Goal: Task Accomplishment & Management: Use online tool/utility

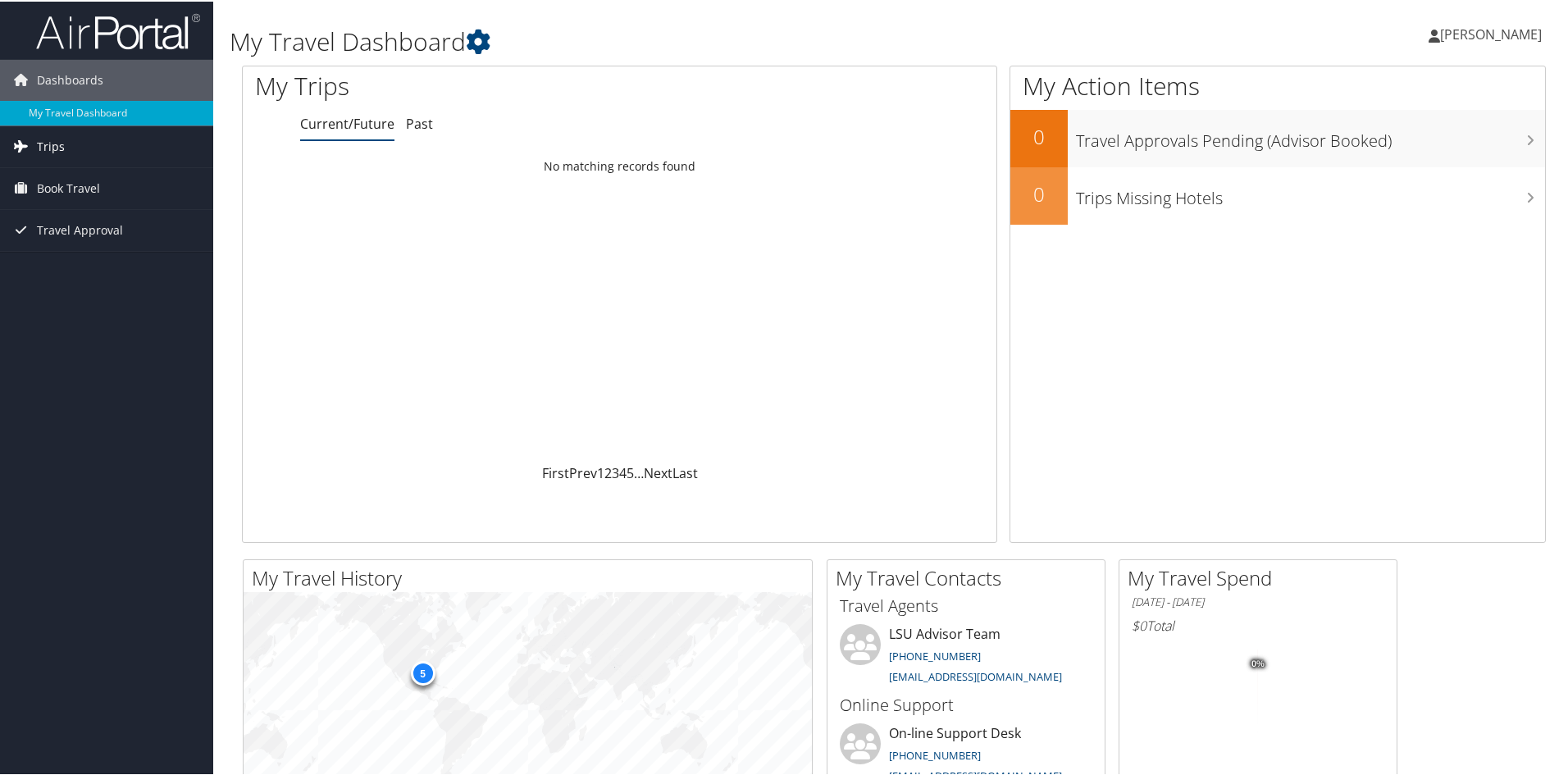
click at [114, 144] on link "Trips" at bounding box center [107, 145] width 213 height 41
click at [107, 248] on link "Book Travel" at bounding box center [107, 261] width 213 height 41
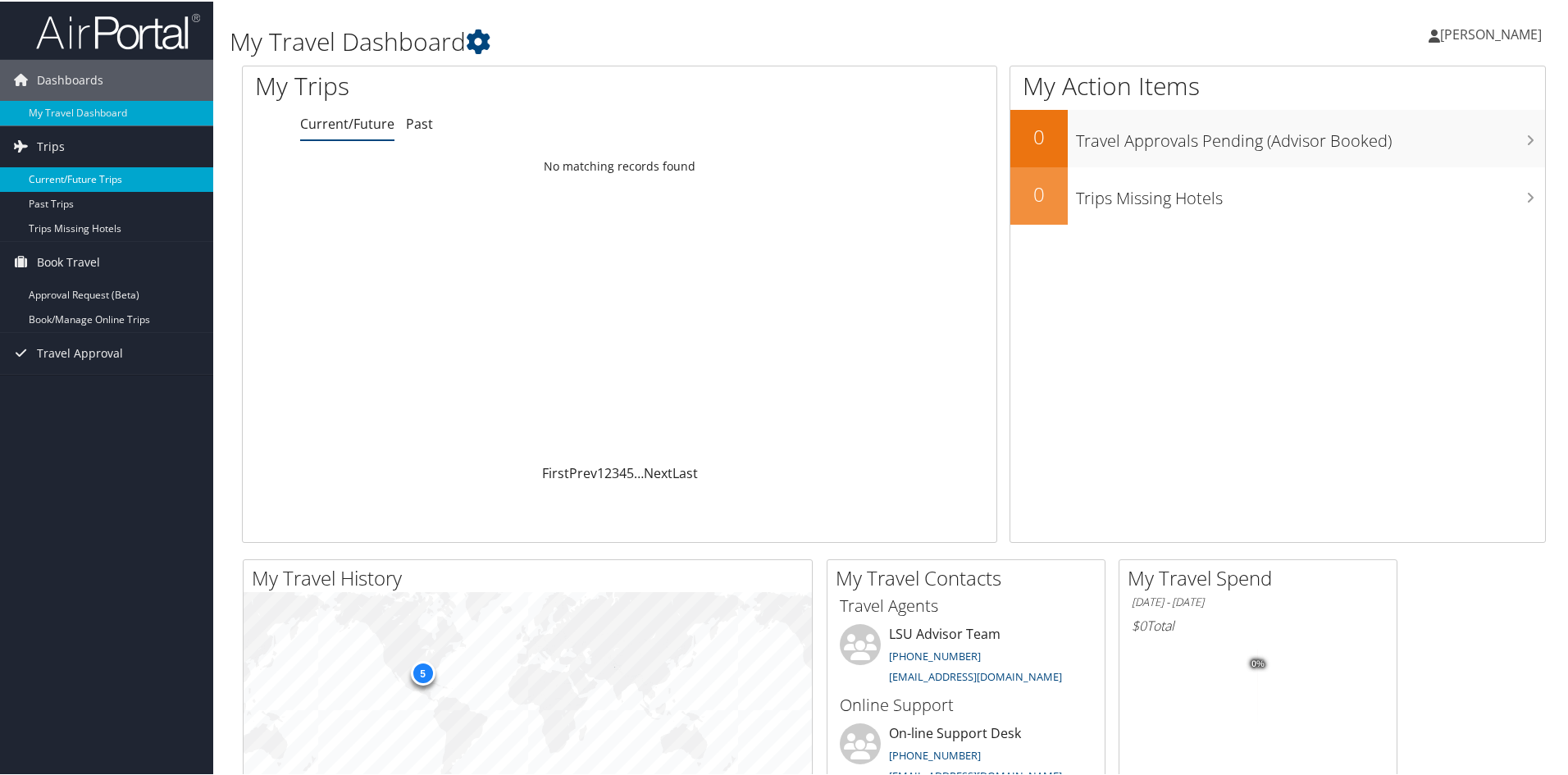
click at [147, 181] on link "Current/Future Trips" at bounding box center [107, 178] width 213 height 25
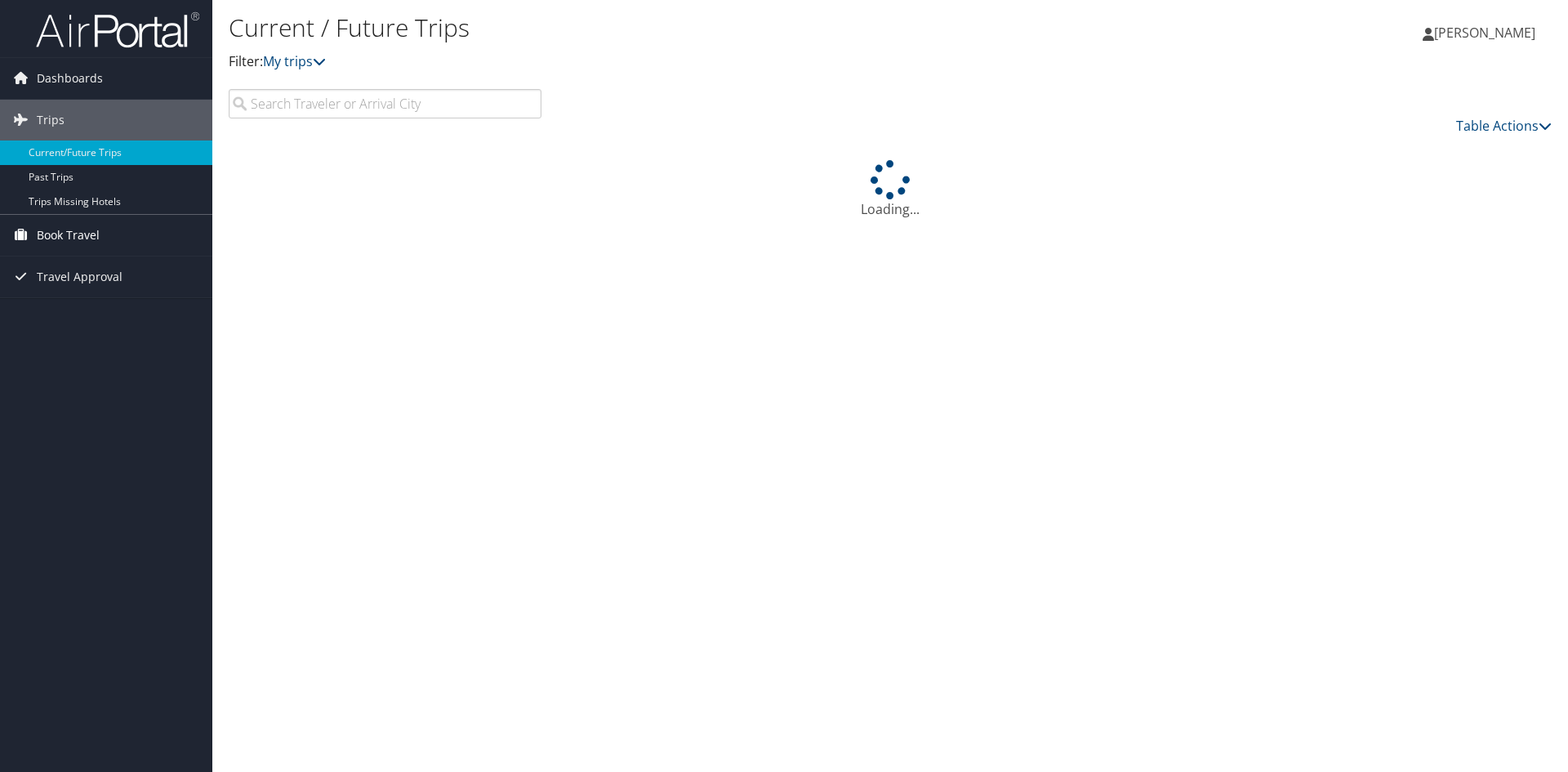
click at [66, 234] on span "Book Travel" at bounding box center [68, 235] width 63 height 41
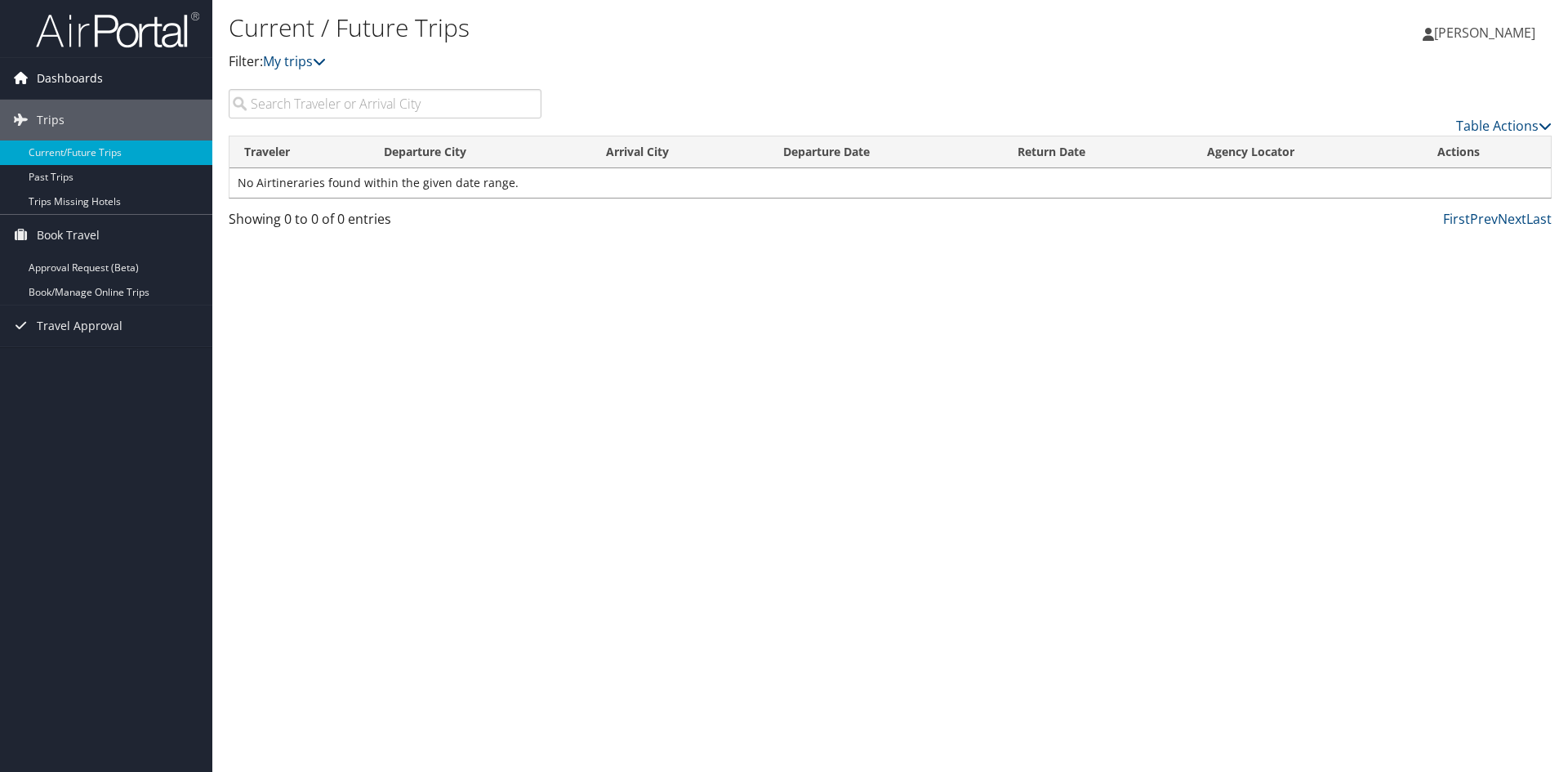
click at [47, 70] on span "Dashboards" at bounding box center [69, 78] width 66 height 41
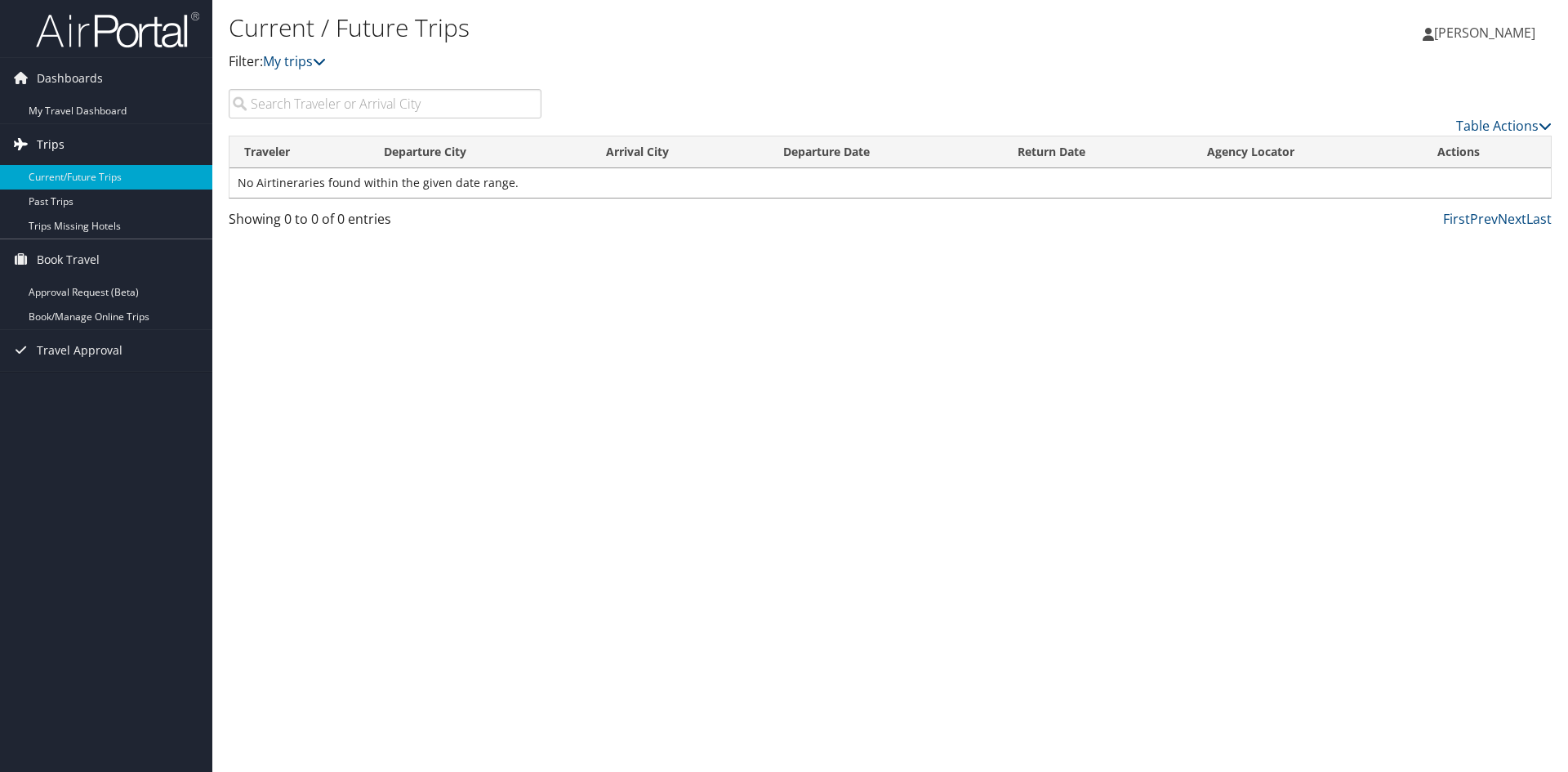
click at [45, 145] on span "Trips" at bounding box center [51, 145] width 28 height 41
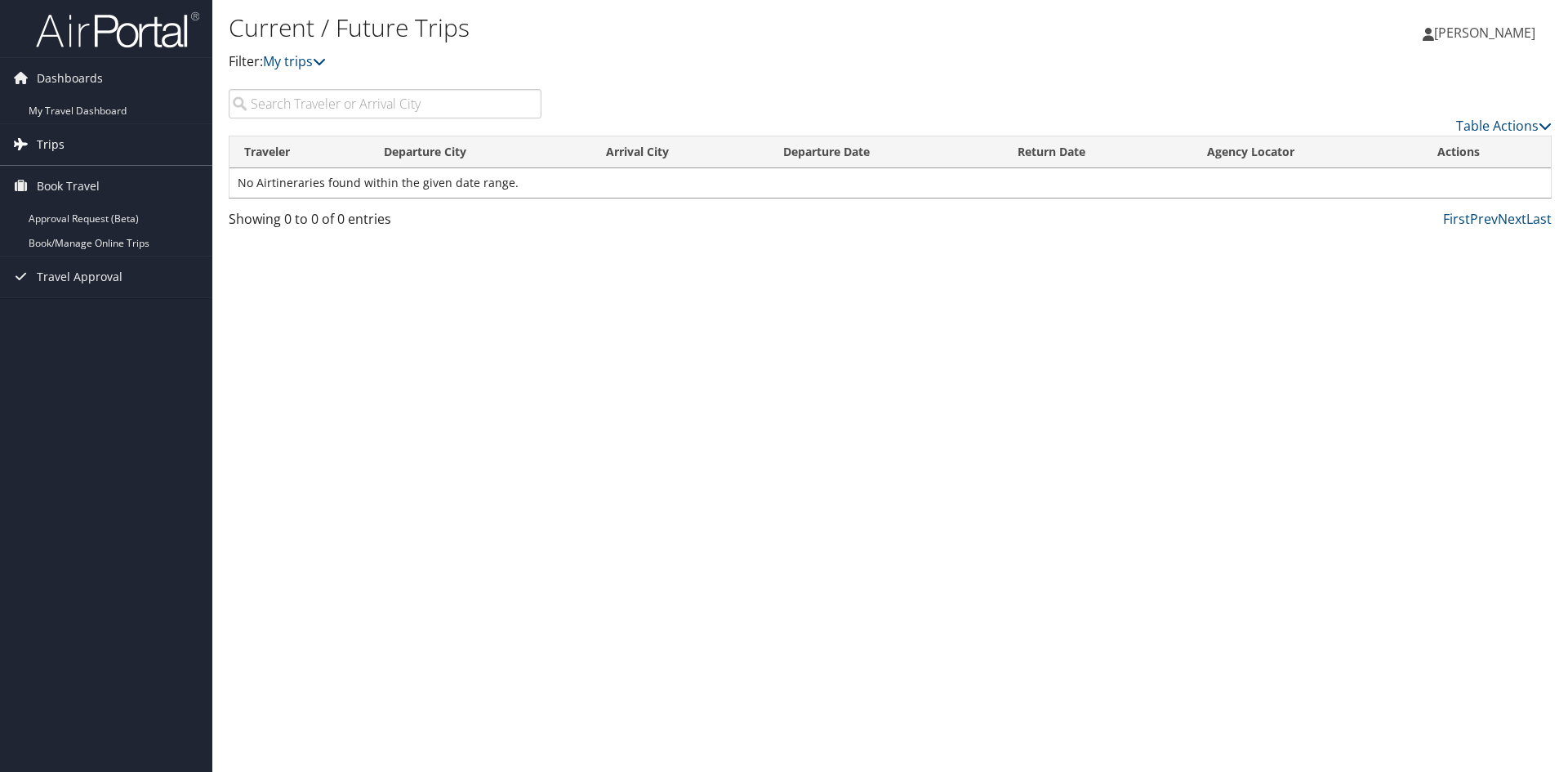
click at [46, 147] on span "Trips" at bounding box center [51, 145] width 28 height 41
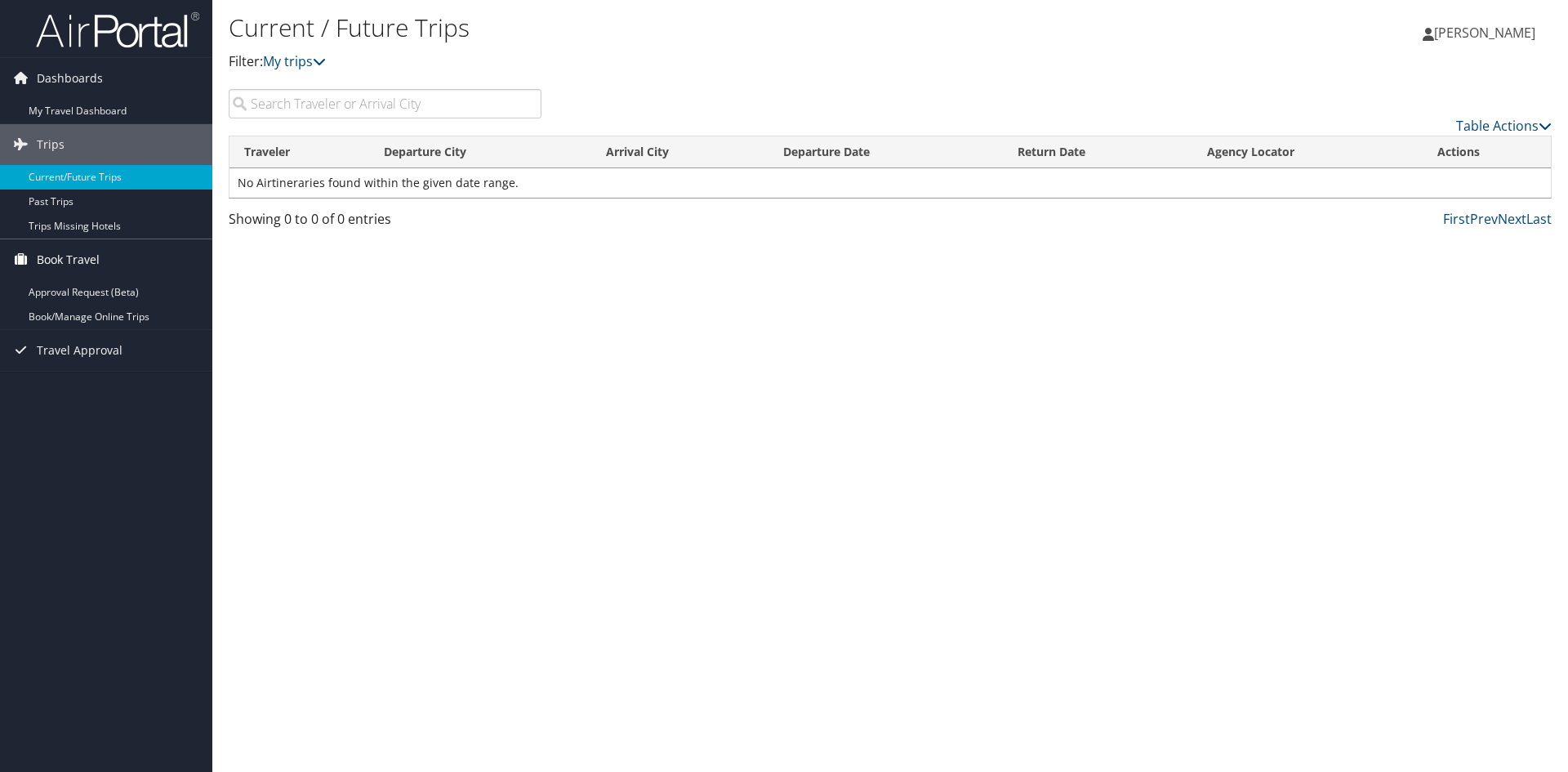
click at [91, 259] on span "Book Travel" at bounding box center [68, 260] width 63 height 41
click at [106, 208] on link "Past Trips" at bounding box center [106, 202] width 212 height 25
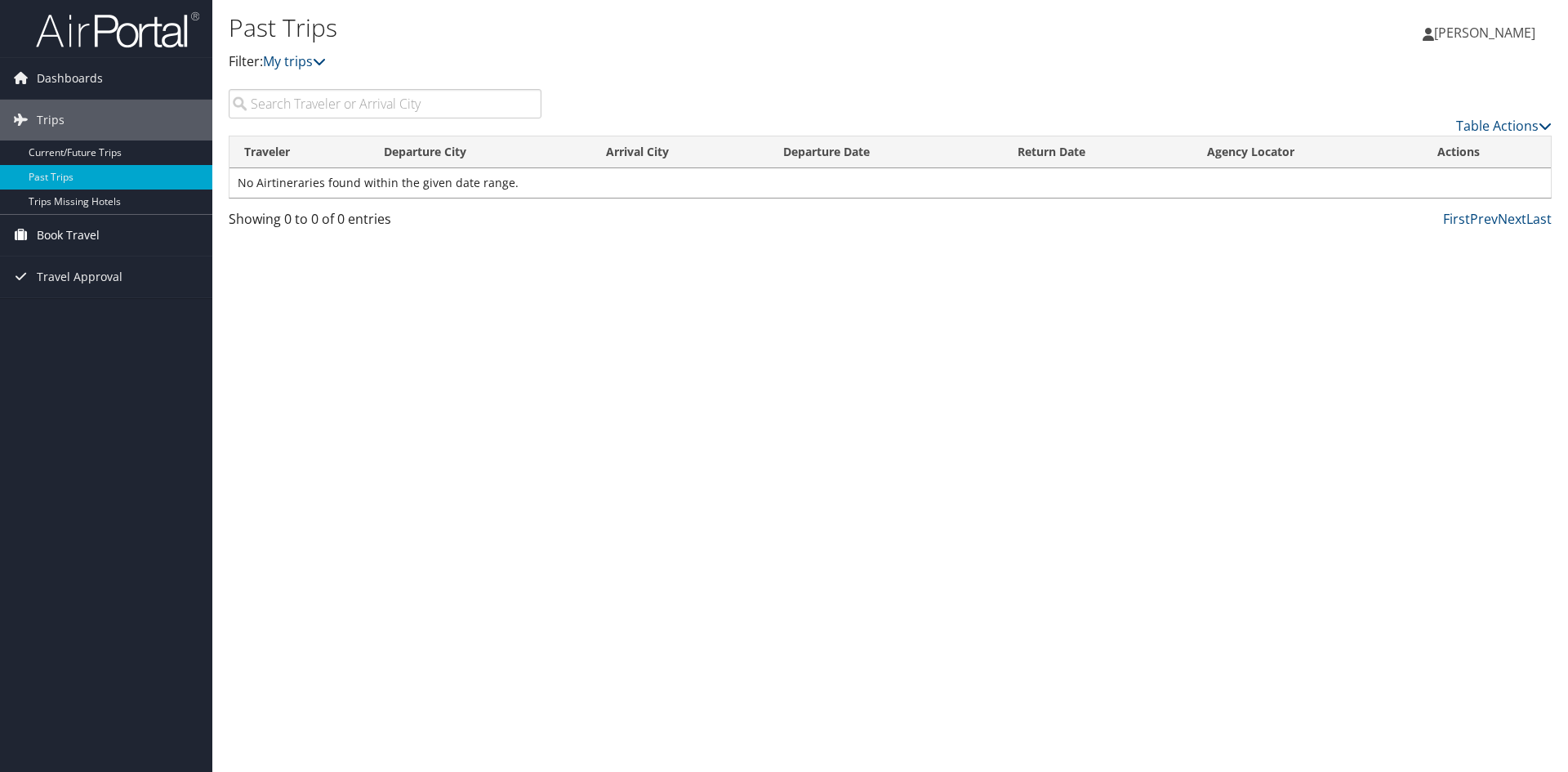
click at [47, 226] on span "Book Travel" at bounding box center [68, 235] width 63 height 41
click at [40, 259] on link "Approval Request (Beta)" at bounding box center [106, 268] width 212 height 25
click at [77, 290] on link "Book/Manage Online Trips" at bounding box center [106, 292] width 212 height 25
